Goal: Task Accomplishment & Management: Manage account settings

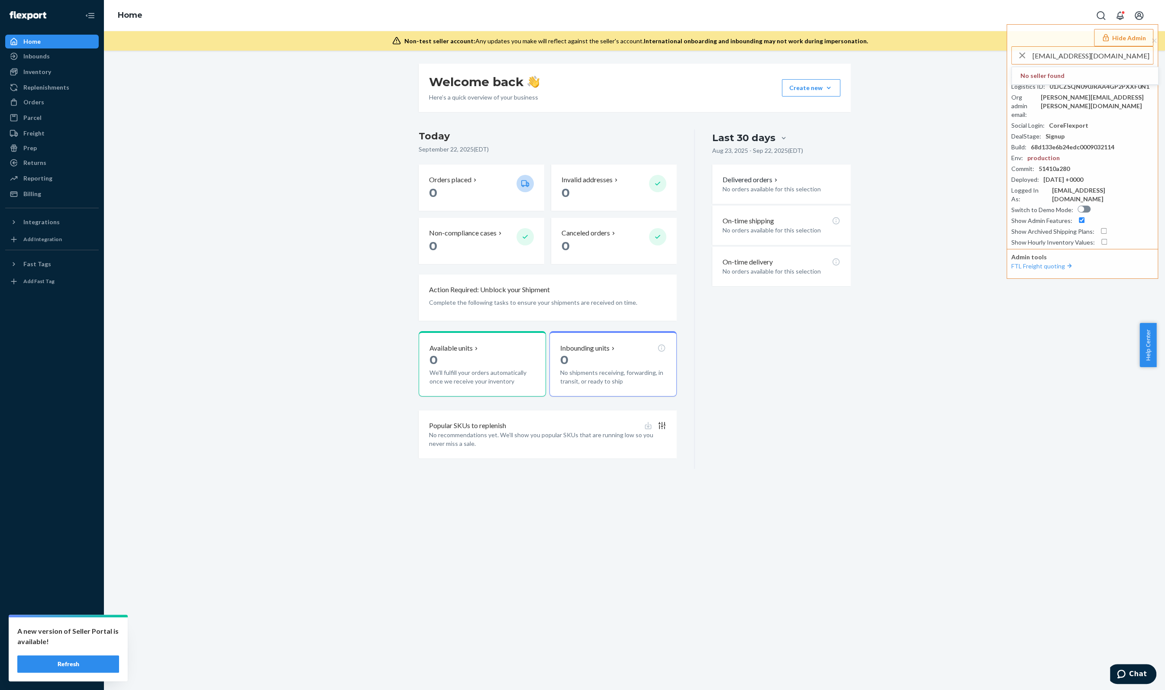
drag, startPoint x: 1133, startPoint y: 54, endPoint x: 934, endPoint y: 45, distance: 198.9
click at [805, 45] on div "Home Hide Admin mhuertas@flexport.com No seller found Seller ID : heatherkeller…" at bounding box center [634, 25] width 1061 height 51
paste input "arcmojostandio"
type input "marcmojostandio"
click at [805, 84] on span "marc@mojostand.io" at bounding box center [1071, 84] width 100 height 9
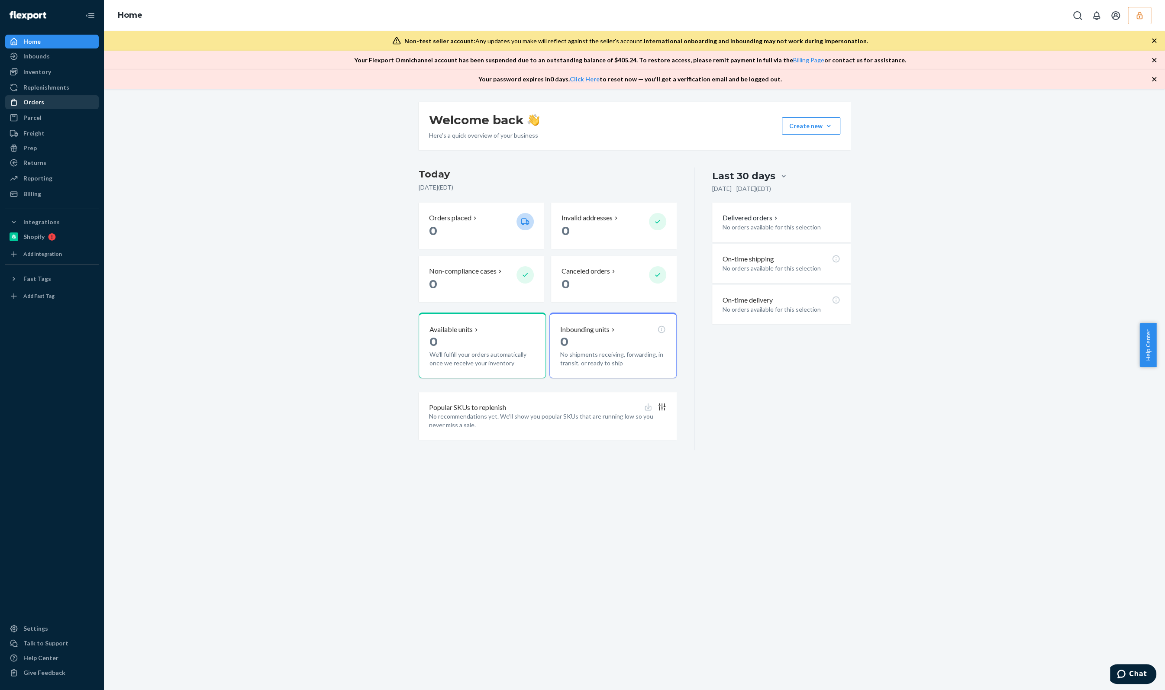
click at [29, 98] on div "Orders" at bounding box center [33, 102] width 21 height 9
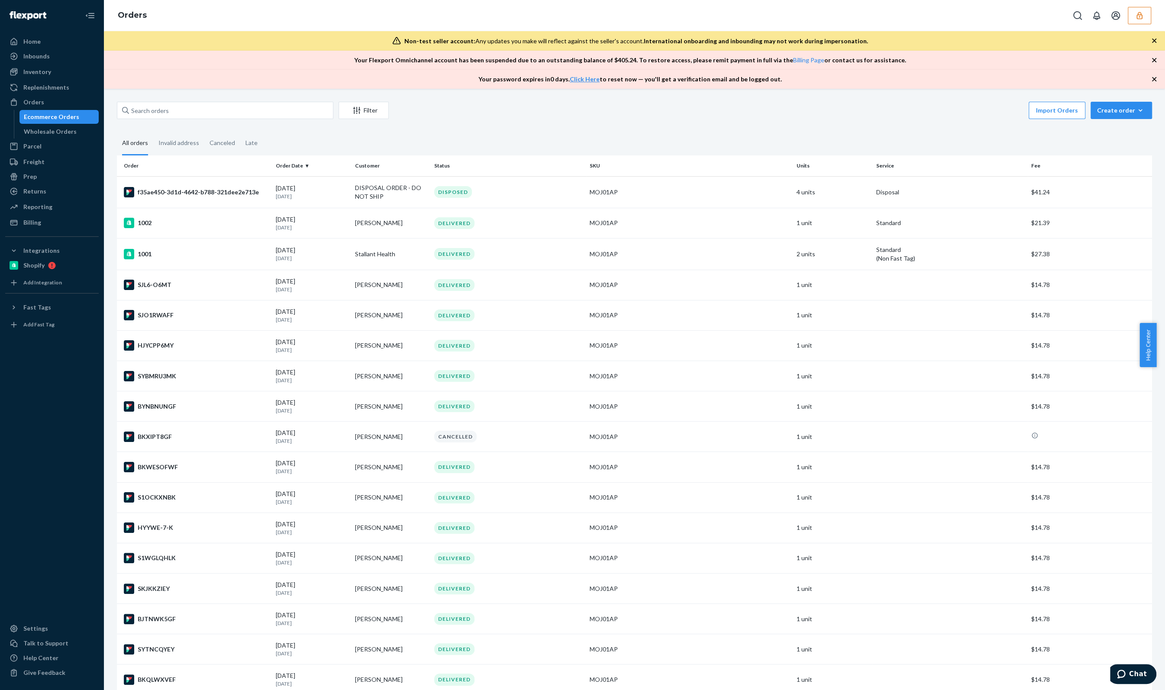
click at [1136, 19] on icon "button" at bounding box center [1139, 15] width 9 height 9
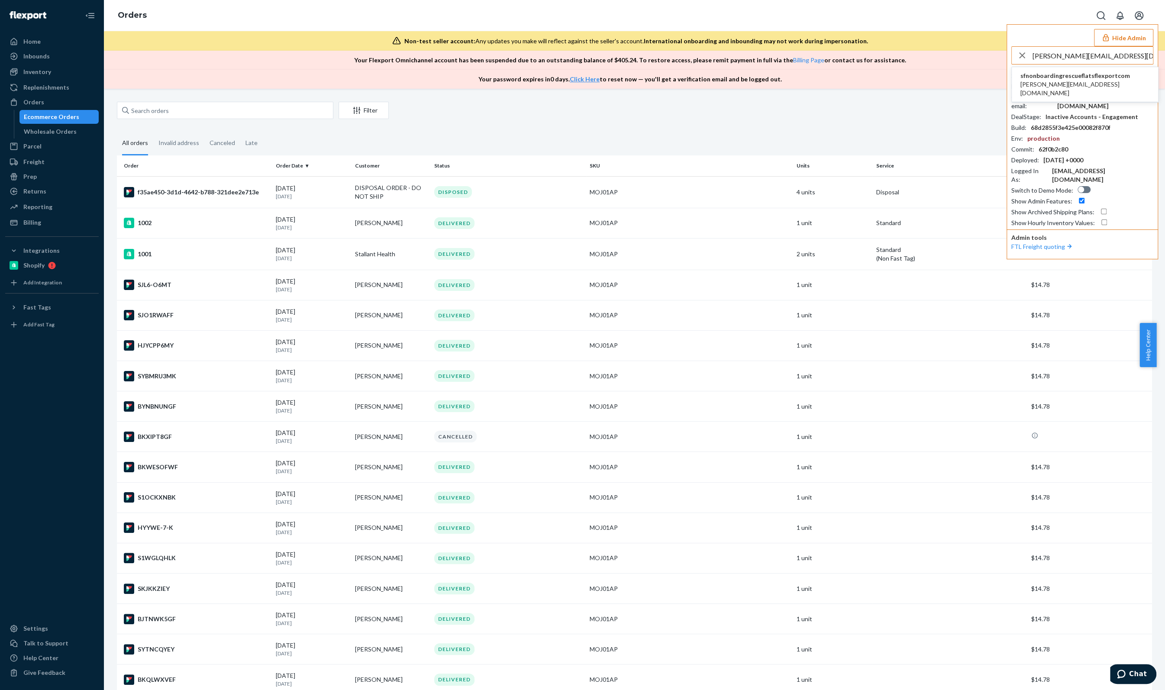
type input "[PERSON_NAME][EMAIL_ADDRESS][DOMAIN_NAME]"
click at [1090, 78] on span "sfnonboardingrescueflatsflexportcom" at bounding box center [1085, 75] width 129 height 9
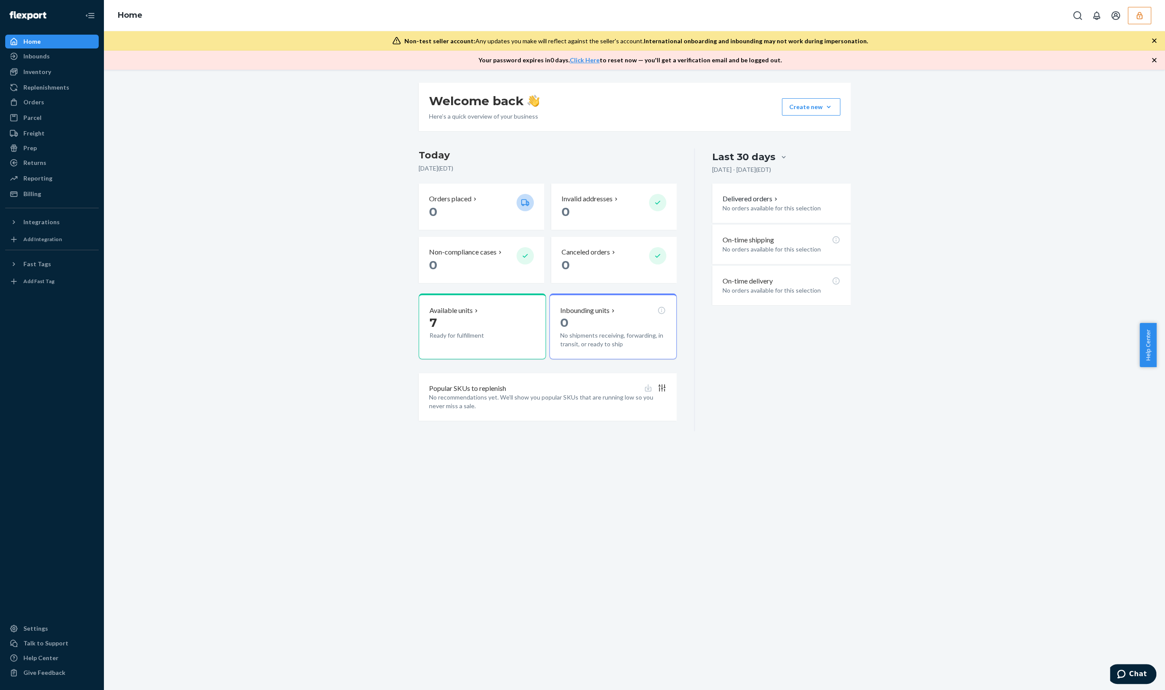
click at [1135, 12] on icon "button" at bounding box center [1139, 15] width 9 height 9
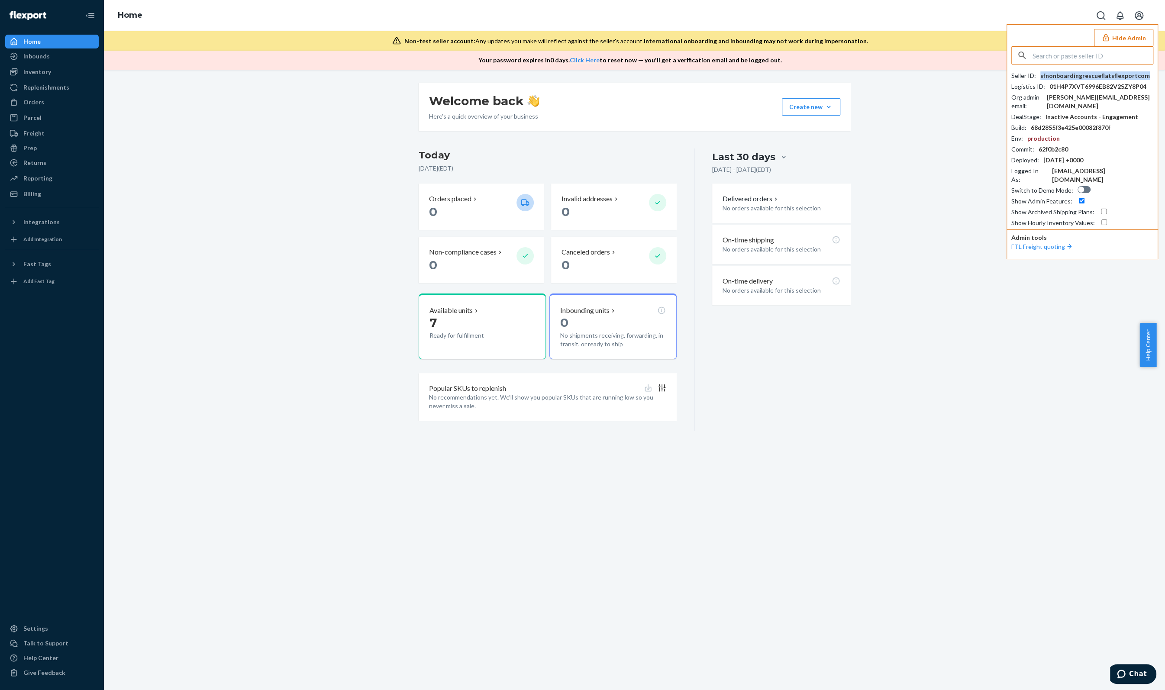
click at [1082, 74] on div "sfnonboardingrescueflatsflexportcom" at bounding box center [1096, 75] width 110 height 9
click at [35, 112] on div "Parcel" at bounding box center [52, 118] width 92 height 12
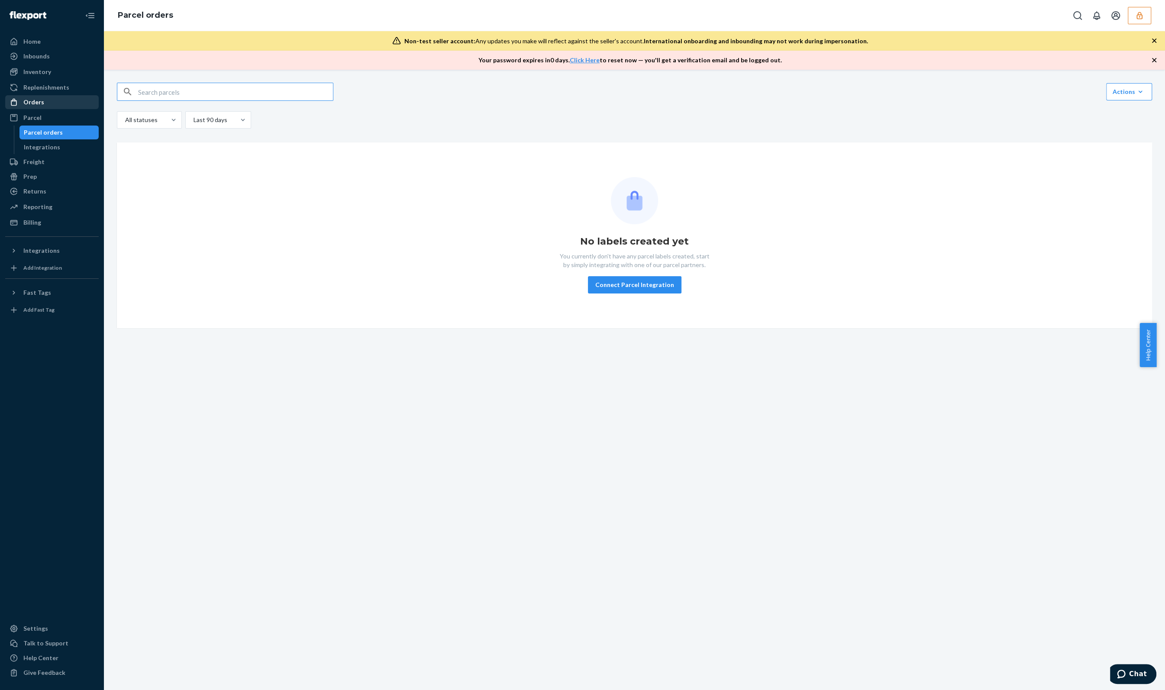
click at [35, 98] on div "Orders" at bounding box center [33, 102] width 21 height 9
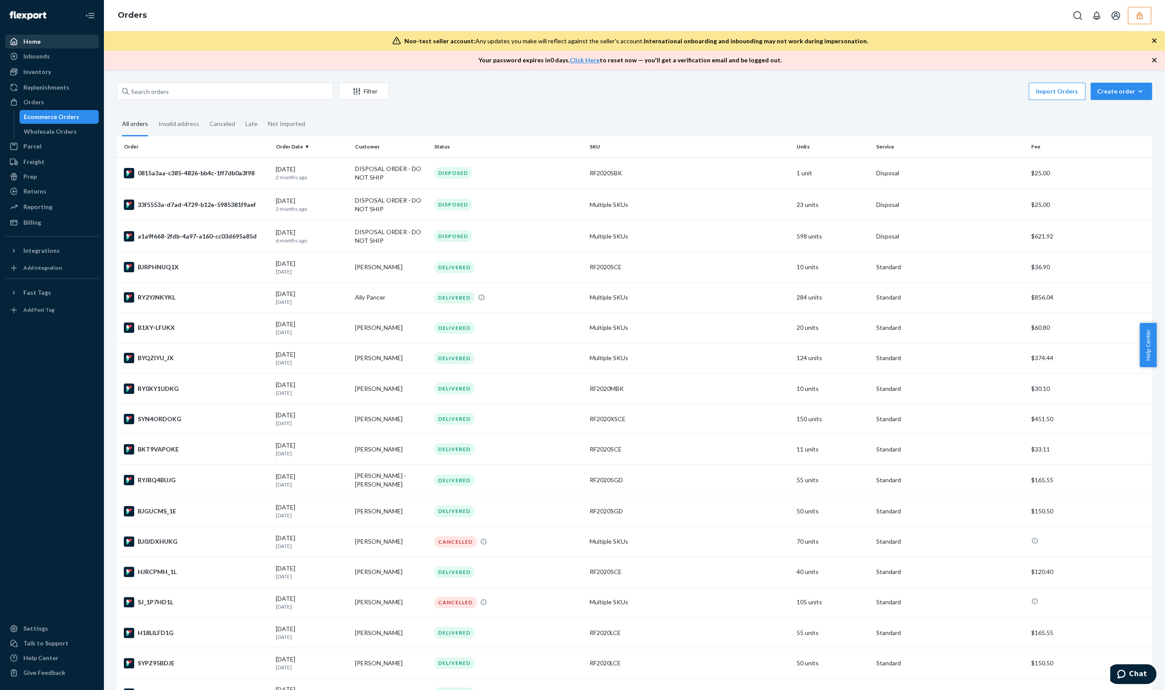
click at [42, 41] on div "Home" at bounding box center [52, 42] width 92 height 12
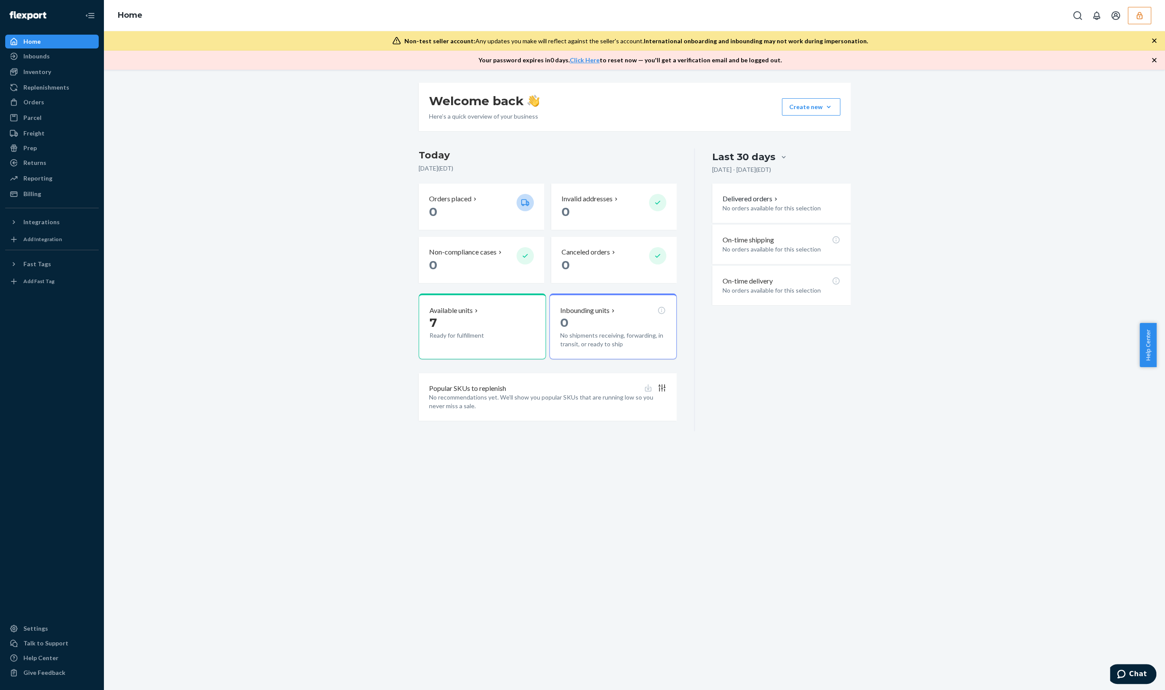
click at [1140, 19] on button "button" at bounding box center [1139, 15] width 23 height 17
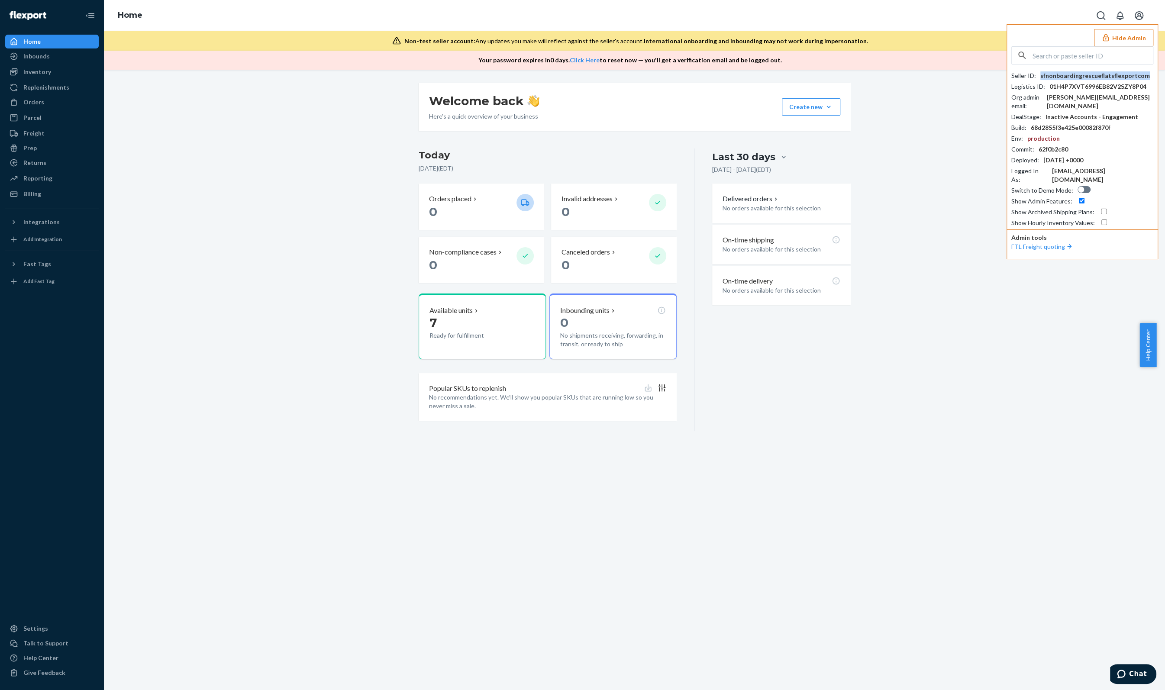
click at [1092, 74] on div "sfnonboardingrescueflatsflexportcom" at bounding box center [1096, 75] width 110 height 9
